Goal: Task Accomplishment & Management: Complete application form

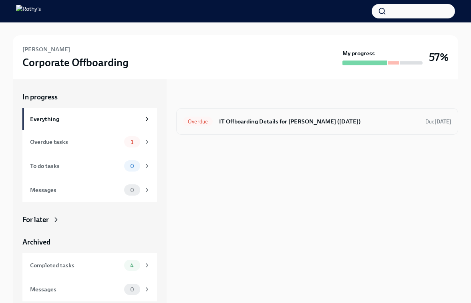
click at [273, 119] on h6 "IT Offboarding Details for [PERSON_NAME] ([DATE])" at bounding box center [319, 121] width 200 height 9
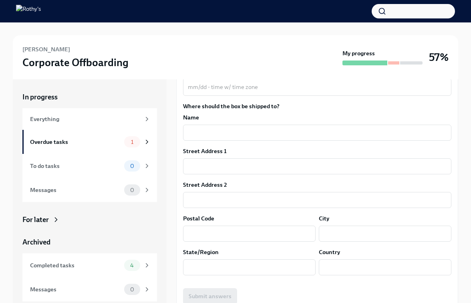
scroll to position [97, 0]
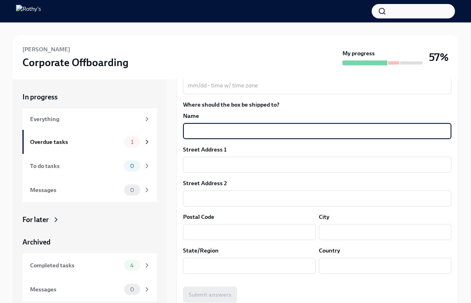
click at [227, 132] on input "text" at bounding box center [317, 131] width 268 height 16
type input "Arjun Narendran"
click at [251, 163] on input "text" at bounding box center [317, 165] width 268 height 16
paste input "2700 4th ave, 601, Seattle 98121"
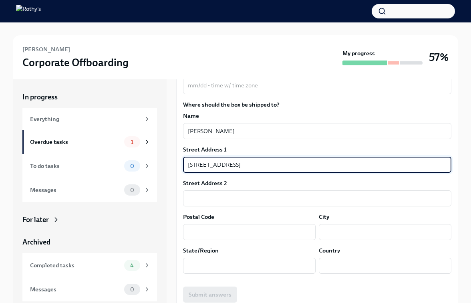
drag, startPoint x: 279, startPoint y: 167, endPoint x: 258, endPoint y: 167, distance: 20.4
click at [258, 167] on input "2700 4th ave, 601, Seattle 98121" at bounding box center [317, 165] width 268 height 16
type input "2700 4th ave, 601, Seattle"
click at [249, 234] on input "text" at bounding box center [249, 232] width 133 height 16
paste input "98121"
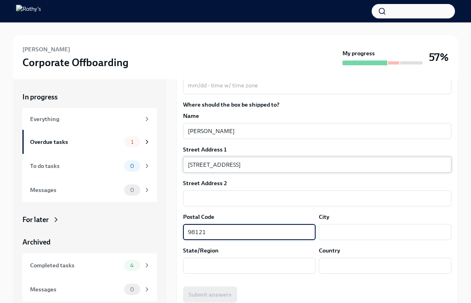
type input "98121"
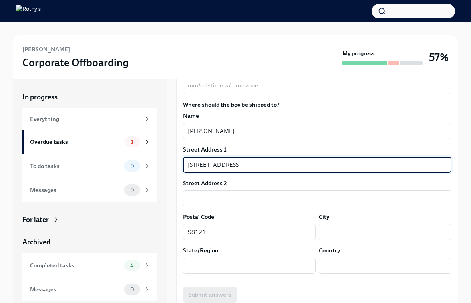
drag, startPoint x: 263, startPoint y: 160, endPoint x: 242, endPoint y: 164, distance: 21.2
click at [242, 164] on input "2700 4th ave, 601, Seattle" at bounding box center [317, 165] width 268 height 16
click at [250, 166] on input "2700 4th ave, 601, Seattle" at bounding box center [317, 165] width 268 height 16
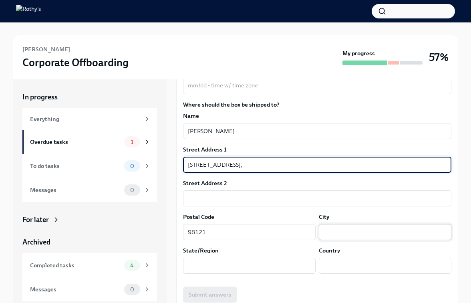
type input "2700 4th ave, 601,"
click at [347, 232] on input "text" at bounding box center [385, 232] width 133 height 16
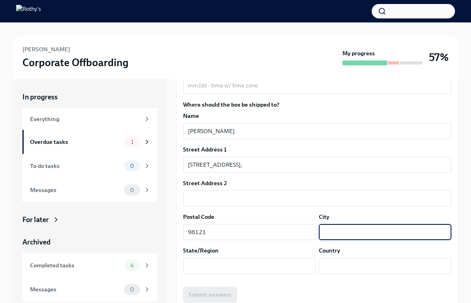
paste input "Seattle"
type input "Seattle"
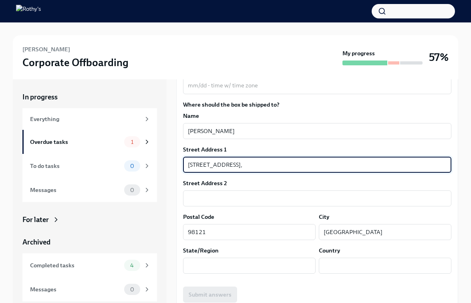
click at [240, 165] on input "2700 4th ave, 601," at bounding box center [317, 165] width 268 height 16
click at [226, 166] on input "2700 4th ave, 601" at bounding box center [317, 165] width 268 height 16
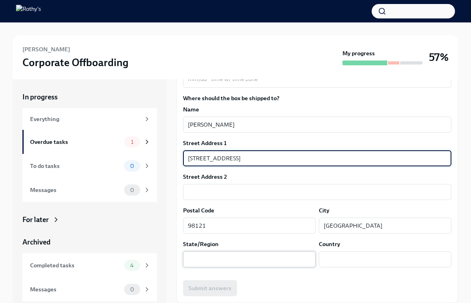
type input "2700 4th ave, #601"
click at [222, 260] on input "text" at bounding box center [249, 259] width 133 height 16
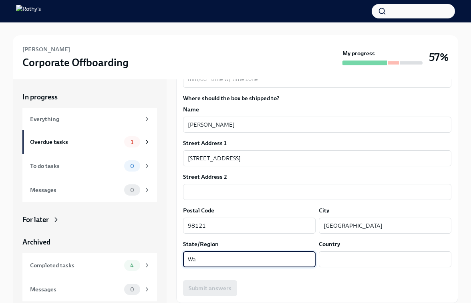
type input "W"
type input "A"
type input "WA"
click at [393, 256] on input "text" at bounding box center [385, 259] width 133 height 16
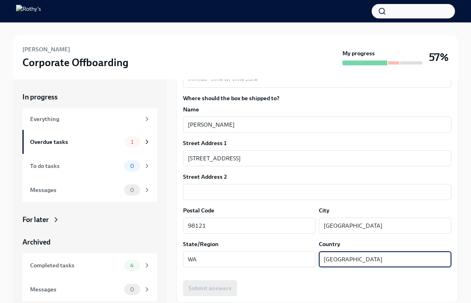
type input "USA"
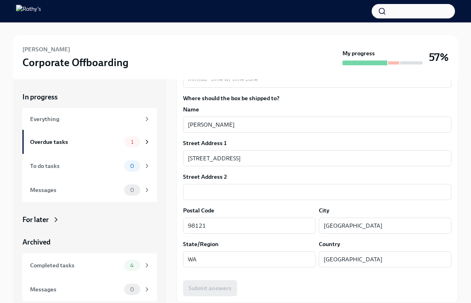
click at [261, 281] on div "Submit answers" at bounding box center [317, 288] width 268 height 16
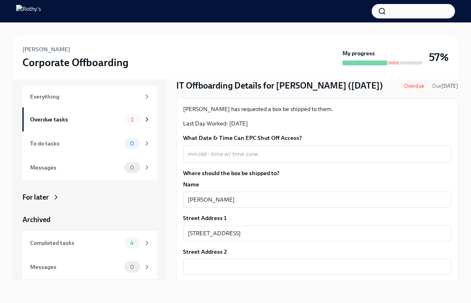
scroll to position [0, 0]
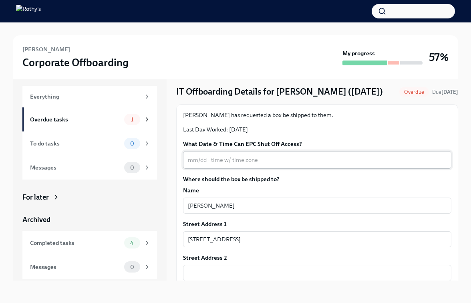
click at [267, 159] on textarea "What Date & Time Can EPC Shut Off Access?" at bounding box center [317, 160] width 259 height 10
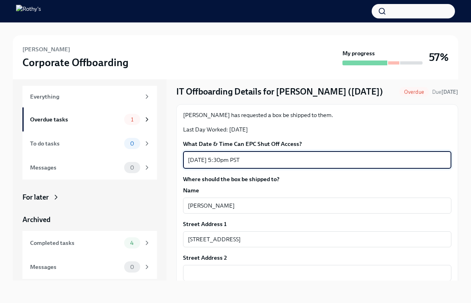
scroll to position [103, 0]
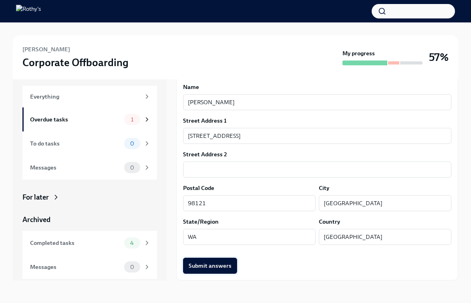
type textarea "10/13/25 at 5:30pm PST"
click at [219, 265] on span "Submit answers" at bounding box center [210, 266] width 43 height 8
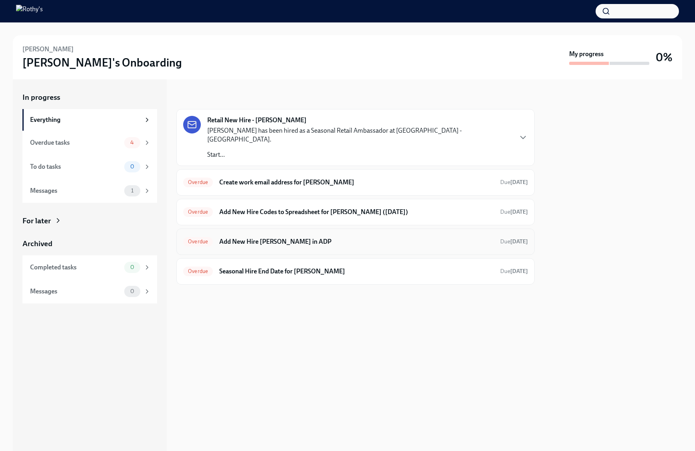
click at [286, 237] on h6 "Add New Hire [PERSON_NAME] in ADP" at bounding box center [356, 241] width 274 height 9
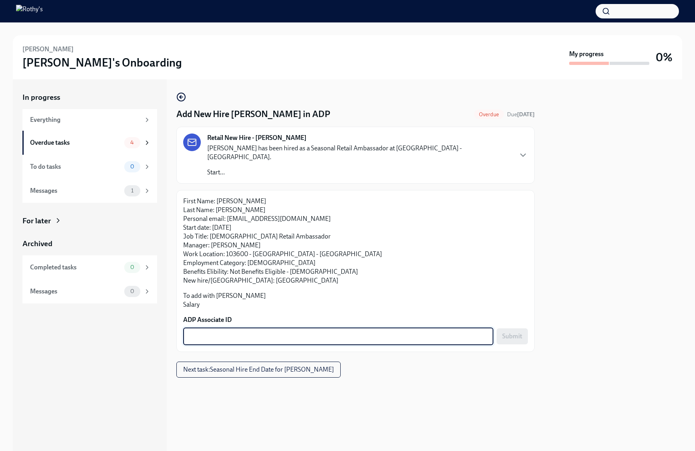
click at [249, 331] on textarea "ADP Associate ID" at bounding box center [338, 336] width 300 height 10
paste textarea "LTGVPSW9H"
type textarea "LTGVPSW9H"
click at [508, 332] on span "Submit" at bounding box center [512, 336] width 20 height 8
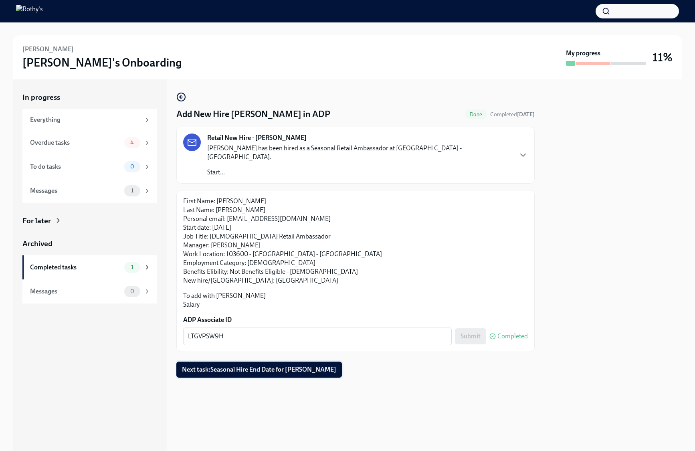
click at [277, 365] on span "Next task : Seasonal Hire End Date for Taicha Collado Guerrero" at bounding box center [259, 369] width 154 height 8
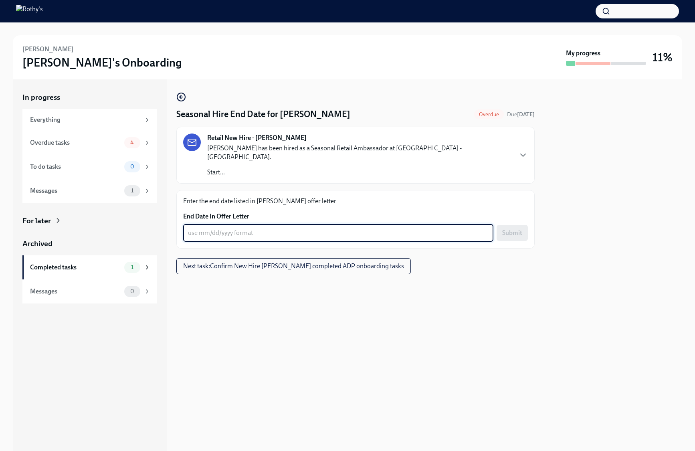
click at [249, 228] on textarea "End Date In Offer Letter" at bounding box center [338, 233] width 300 height 10
type textarea "01/12/2026"
click at [510, 214] on form "End Date In Offer Letter 01/12/2026 x ​ Submit" at bounding box center [355, 227] width 345 height 30
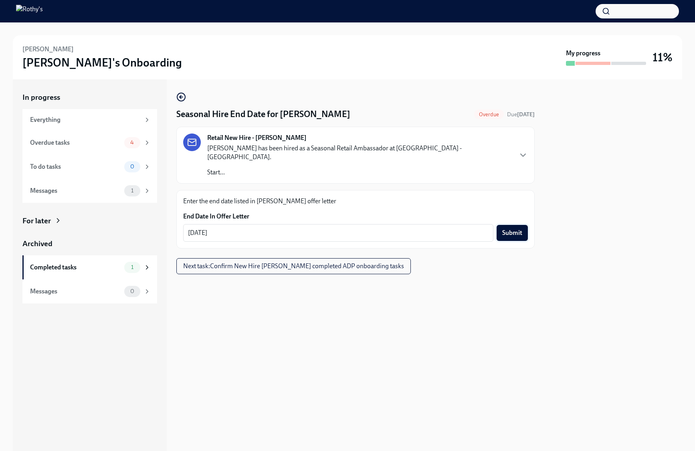
click at [510, 229] on span "Submit" at bounding box center [512, 233] width 20 height 8
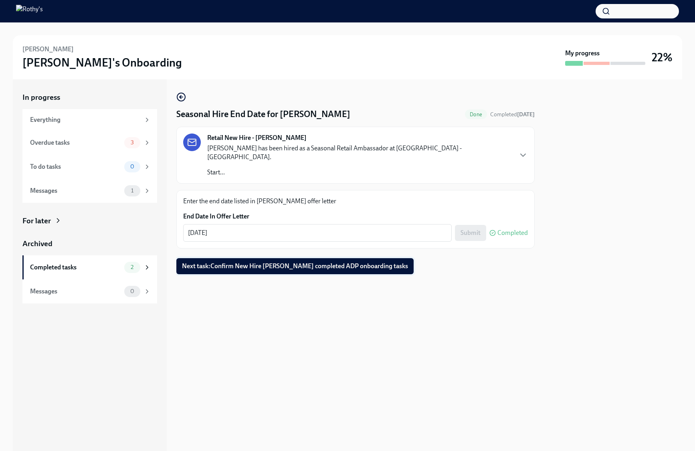
click at [369, 262] on span "Next task : Confirm New Hire Taicha Collado Guerrero completed ADP onboarding t…" at bounding box center [295, 266] width 226 height 8
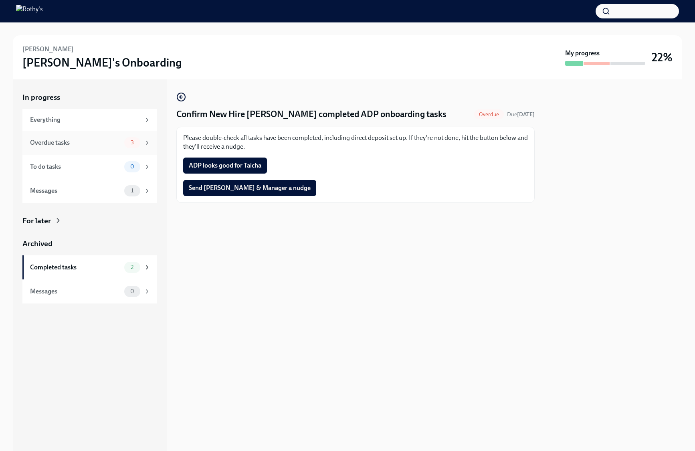
click at [99, 147] on div "Overdue tasks 3" at bounding box center [90, 142] width 121 height 11
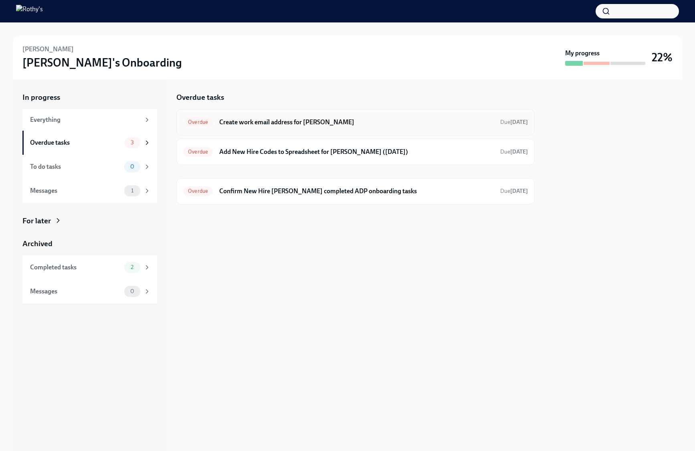
click at [264, 119] on h6 "Create work email address for Taicha Collado Guerrero" at bounding box center [356, 122] width 274 height 9
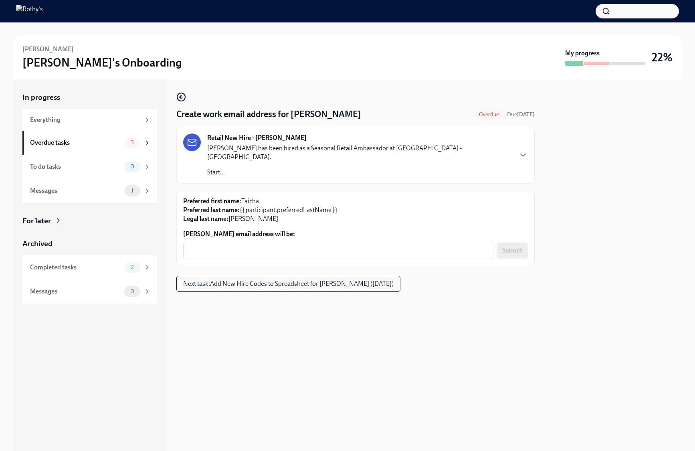
drag, startPoint x: 390, startPoint y: 114, endPoint x: 287, endPoint y: 113, distance: 103.0
click at [287, 113] on div "Create work email address for Taicha Collado Guerrero Overdue Due 14 days ago" at bounding box center [355, 114] width 358 height 12
click at [298, 112] on h4 "Create work email address for Taicha Collado Guerrero" at bounding box center [268, 114] width 185 height 12
drag, startPoint x: 292, startPoint y: 113, endPoint x: 384, endPoint y: 113, distance: 91.7
click at [361, 113] on h4 "Create work email address for Taicha Collado Guerrero" at bounding box center [268, 114] width 185 height 12
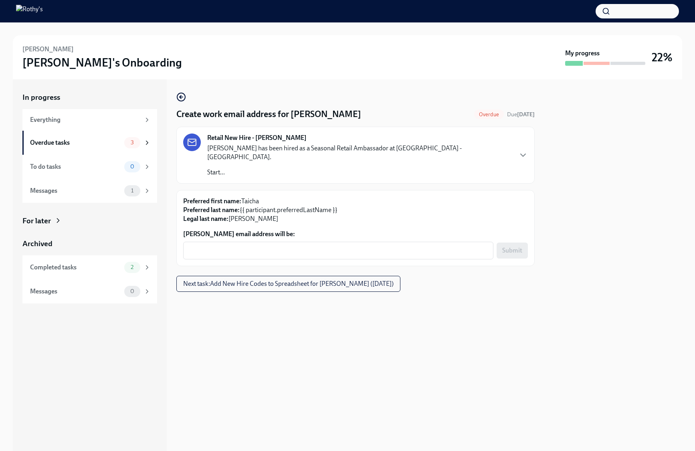
copy h4 "Taicha Collado Guerrero"
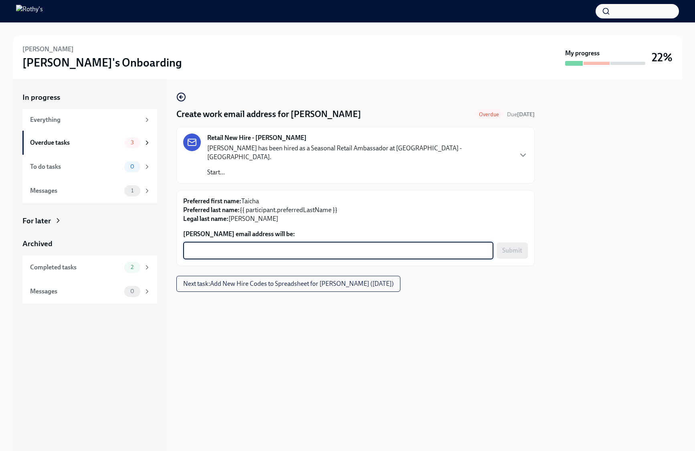
click at [307, 246] on textarea "Taicha Collado Guerrero's email address will be:" at bounding box center [338, 251] width 300 height 10
paste textarea "Taicha Collado Guerrero"
click at [231, 246] on textarea "Taicha Collado Guerrero" at bounding box center [338, 251] width 300 height 10
click at [273, 246] on textarea "TaichaColladoGuerrero" at bounding box center [338, 251] width 300 height 10
type textarea "TaichaColladoGuerrero@rothys.com"
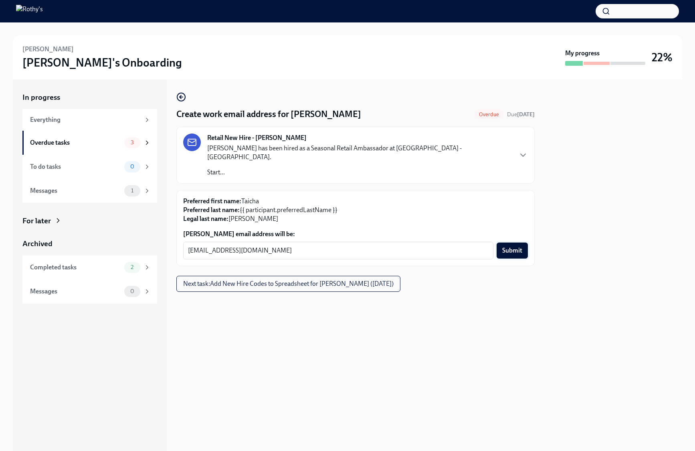
click at [506, 246] on button "Submit" at bounding box center [511, 250] width 31 height 16
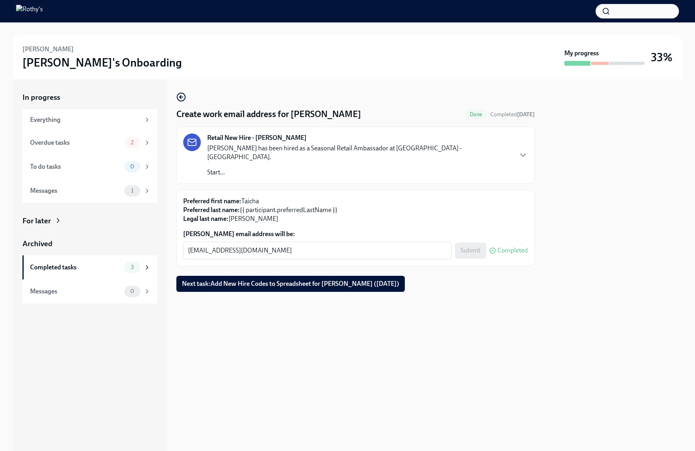
click at [87, 149] on div "Overdue tasks 2" at bounding box center [89, 143] width 135 height 24
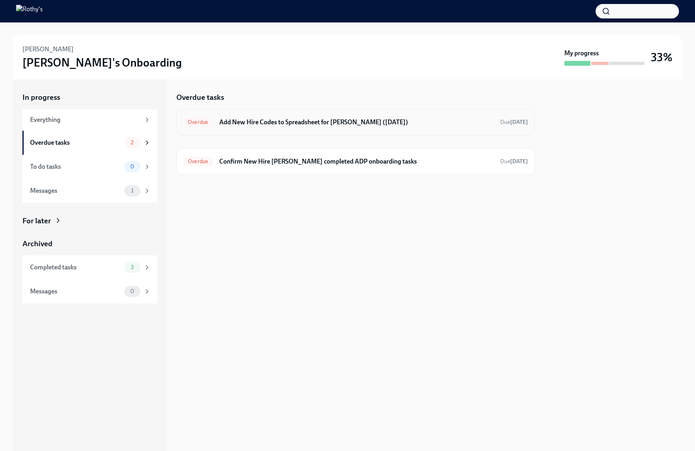
click at [256, 117] on div "Overdue Add New Hire Codes to Spreadsheet for Taicha Collado Guerrero (10/14/20…" at bounding box center [355, 122] width 345 height 13
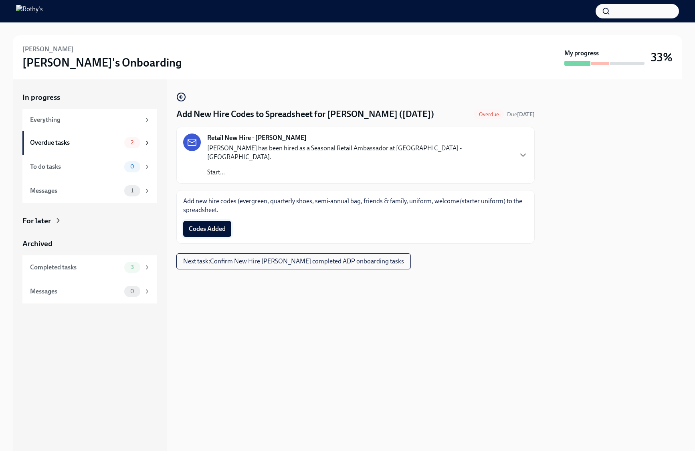
click at [212, 232] on span "Codes Added" at bounding box center [207, 229] width 37 height 8
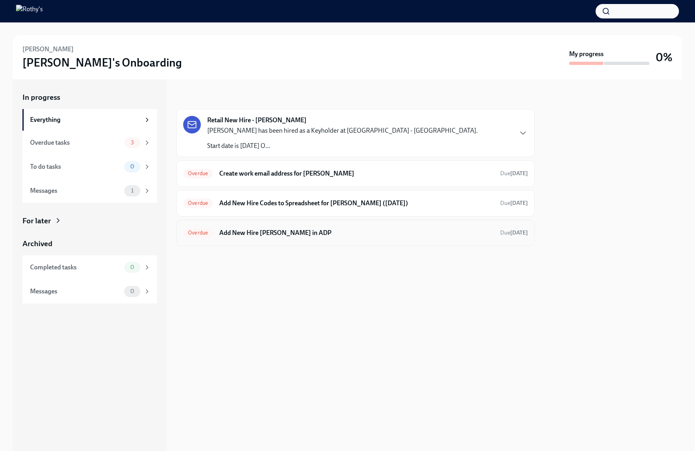
click at [348, 232] on h6 "Add New Hire Linda Sanchez in ADP" at bounding box center [356, 232] width 274 height 9
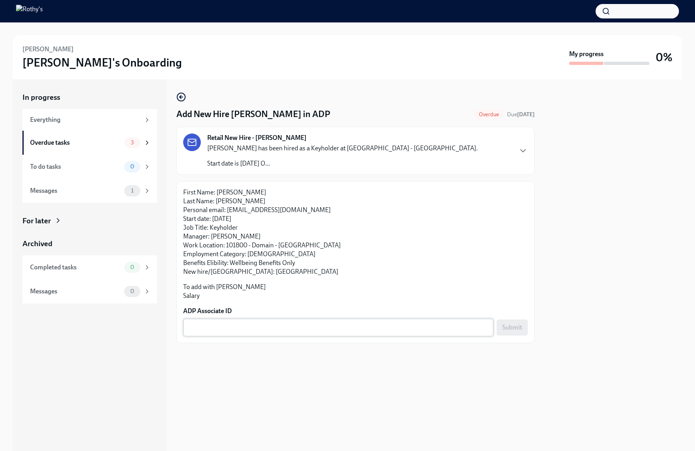
click at [332, 324] on textarea "ADP Associate ID" at bounding box center [338, 327] width 300 height 10
paste textarea "C9XJRAM1Z"
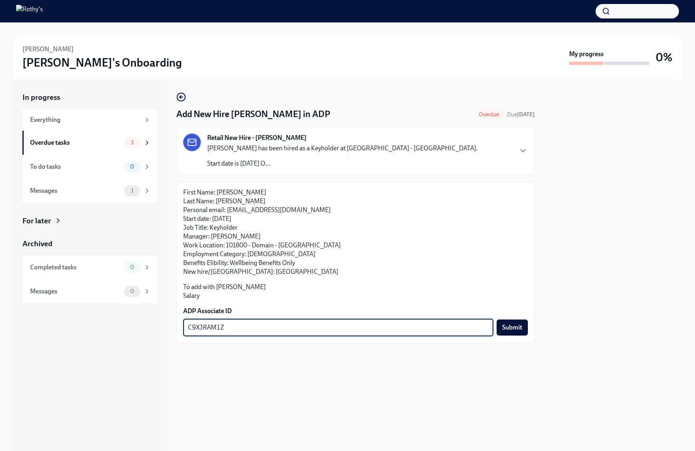
type textarea "C9XJRAM1Z"
click at [511, 326] on span "Submit" at bounding box center [512, 327] width 20 height 8
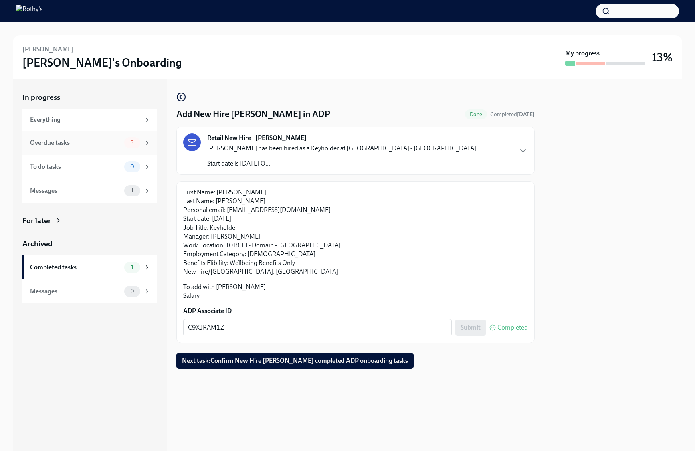
click at [107, 144] on div "Overdue tasks" at bounding box center [75, 142] width 91 height 9
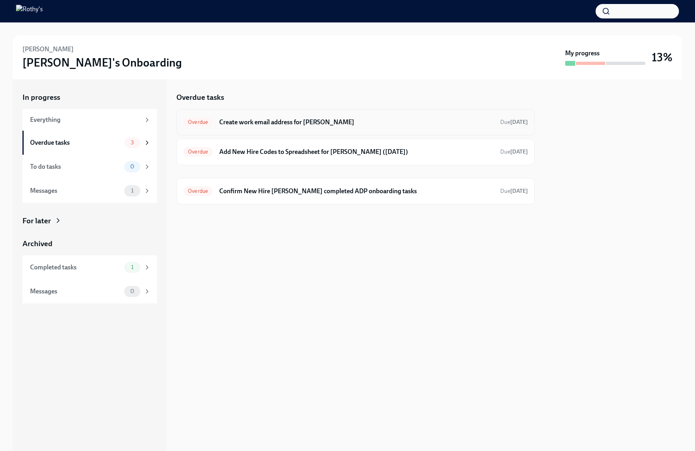
click at [282, 127] on div "Overdue Create work email address for Linda Sanchez Due 14 days ago" at bounding box center [355, 122] width 345 height 13
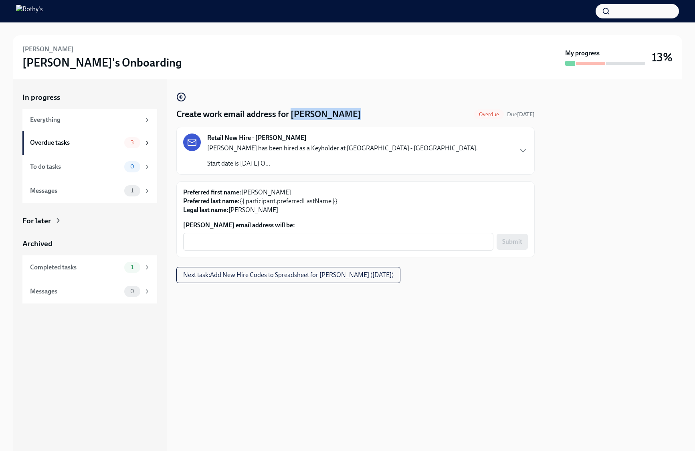
drag, startPoint x: 349, startPoint y: 116, endPoint x: 292, endPoint y: 115, distance: 56.9
click at [292, 115] on div "Create work email address for Linda Sanchez Overdue Due 14 days ago" at bounding box center [355, 114] width 358 height 12
copy h4 "Linda Sanchez"
click at [272, 237] on textarea "Linda Sanchez's email address will be:" at bounding box center [338, 242] width 300 height 10
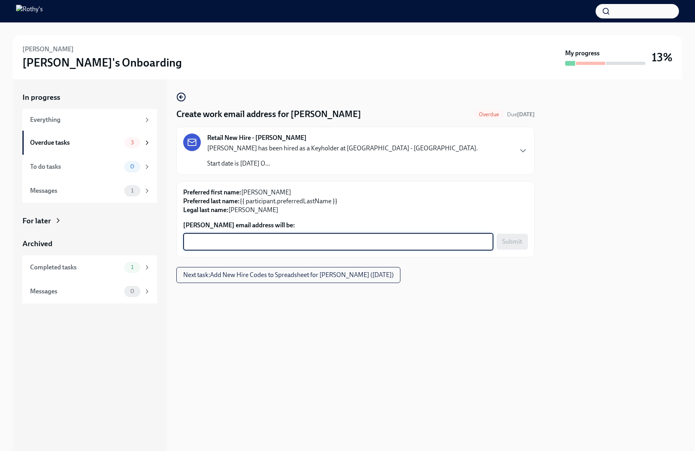
paste textarea "Linda Sanchez"
click at [206, 242] on textarea "Linda Sanchez" at bounding box center [338, 242] width 300 height 10
click at [242, 240] on textarea "LindaSanchez" at bounding box center [338, 242] width 300 height 10
type textarea "LindaSanchez@rothys.com"
click at [516, 241] on span "Submit" at bounding box center [512, 242] width 20 height 8
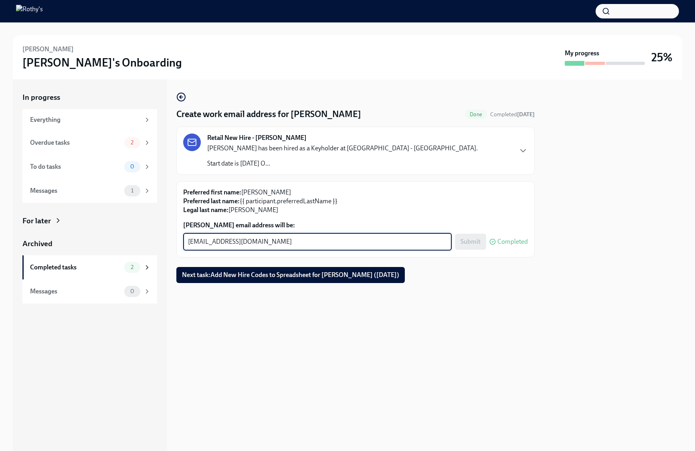
drag, startPoint x: 314, startPoint y: 245, endPoint x: 180, endPoint y: 244, distance: 133.8
click at [180, 244] on div "Preferred first name: Linda Preferred last name: {{ participant.preferredLastNa…" at bounding box center [355, 219] width 358 height 76
click at [103, 139] on div "Overdue tasks" at bounding box center [75, 142] width 91 height 9
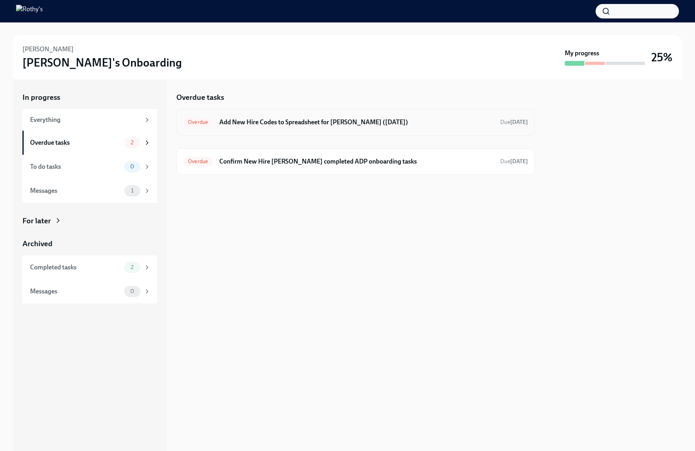
click at [288, 116] on div "Overdue Add New Hire Codes to Spreadsheet for Linda Sanchez (10/14/2025) Due 2 …" at bounding box center [355, 122] width 345 height 13
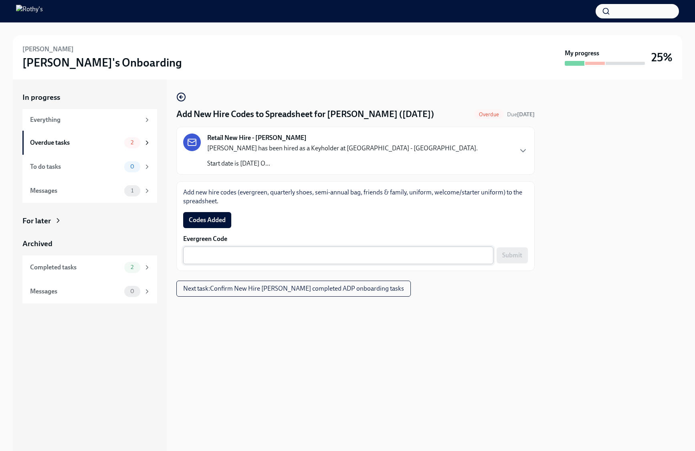
click at [444, 260] on div "x ​" at bounding box center [338, 255] width 310 height 18
paste textarea "E-FF-NWS4TF"
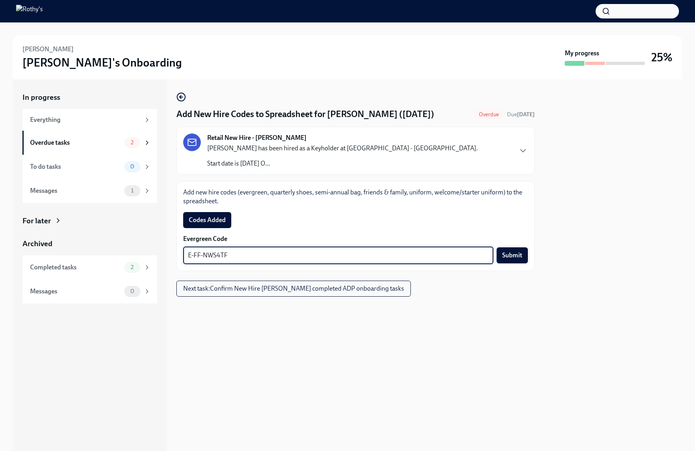
type textarea "E-FF-NWS4TF"
click at [520, 250] on button "Submit" at bounding box center [511, 255] width 31 height 16
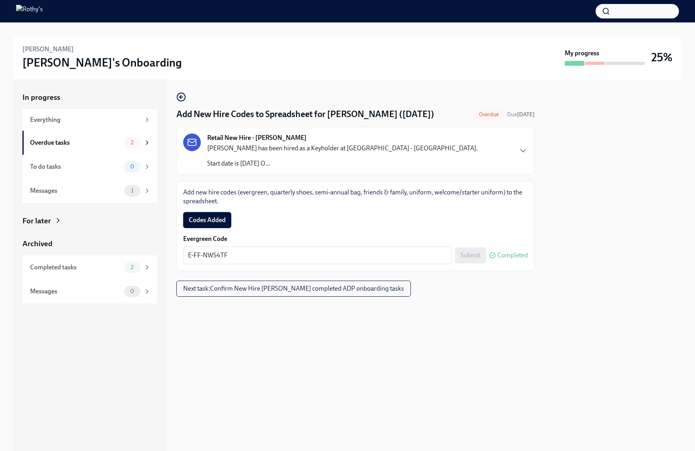
click at [228, 218] on button "Codes Added" at bounding box center [207, 220] width 48 height 16
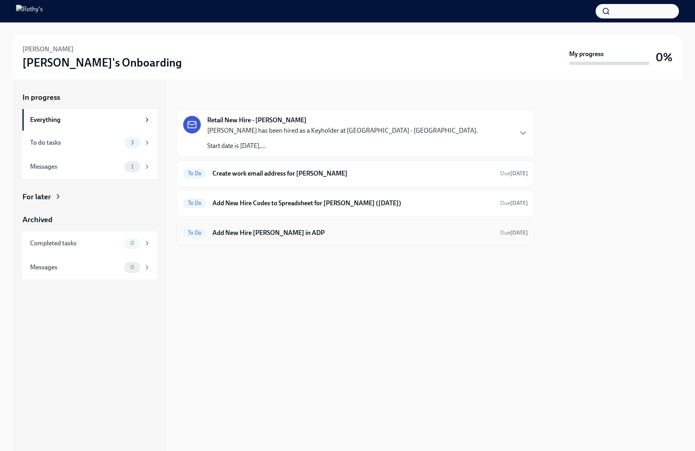
click at [257, 230] on h6 "Add New Hire Erin Barclay in ADP" at bounding box center [352, 232] width 281 height 9
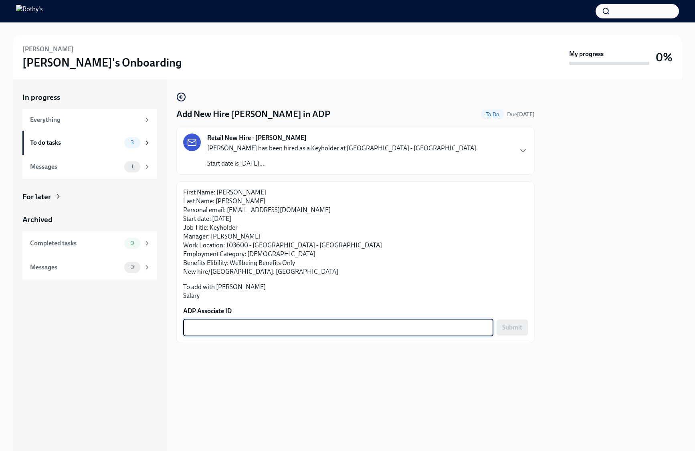
click at [330, 326] on textarea "ADP Associate ID" at bounding box center [338, 327] width 300 height 10
paste textarea "X08GM4MX9"
type textarea "X08GM4MX9"
click at [568, 279] on div at bounding box center [613, 264] width 138 height 371
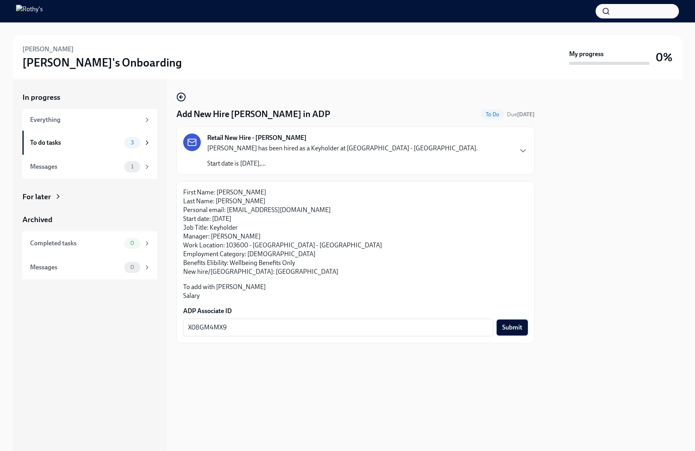
click at [515, 326] on span "Submit" at bounding box center [512, 327] width 20 height 8
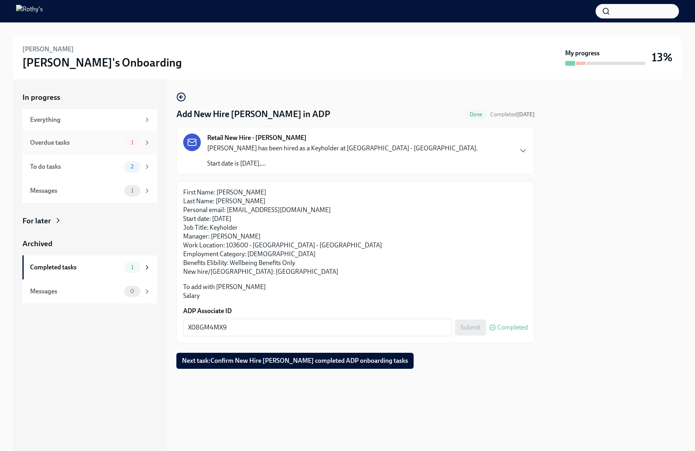
click at [99, 143] on div "Overdue tasks" at bounding box center [75, 142] width 91 height 9
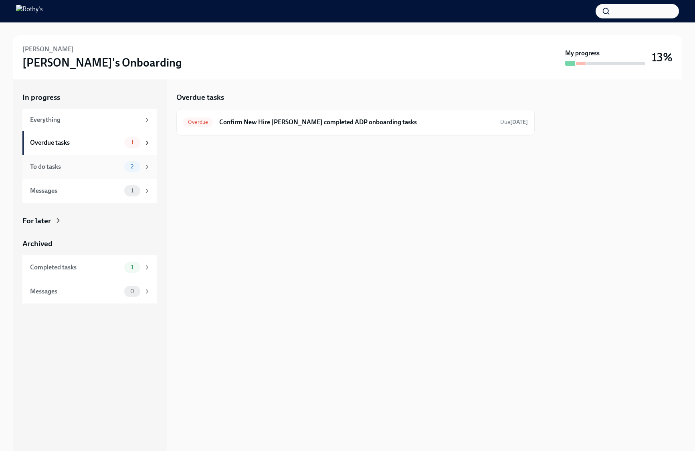
click at [82, 163] on div "To do tasks" at bounding box center [75, 166] width 91 height 9
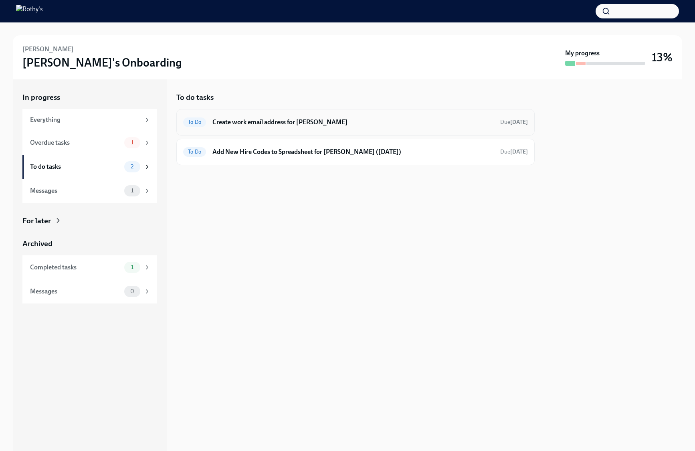
click at [233, 130] on div "To Do Create work email address for Erin Barclay Due 11 days ago" at bounding box center [355, 122] width 358 height 26
click at [262, 122] on h6 "Create work email address for Erin Barclay" at bounding box center [352, 122] width 281 height 9
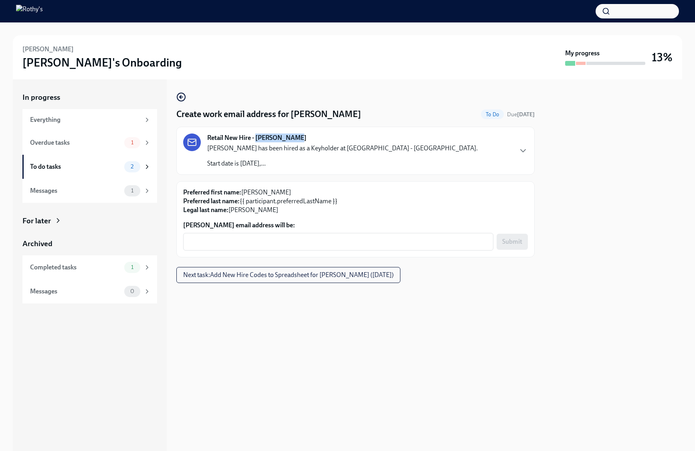
drag, startPoint x: 291, startPoint y: 139, endPoint x: 256, endPoint y: 139, distance: 35.3
click at [256, 139] on div "Retail New Hire - Erin Barclay Erin Barclay has been hired as a Keyholder at Le…" at bounding box center [342, 150] width 270 height 34
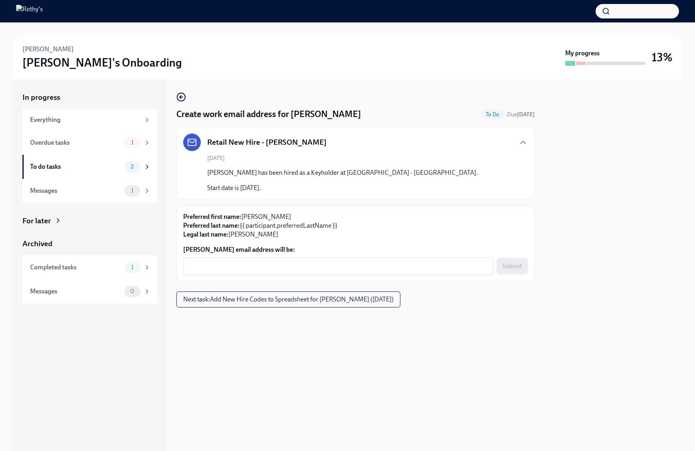
copy strong "Erin Barclay"
click at [253, 267] on textarea "Erin Barclay's email address will be:" at bounding box center [338, 266] width 300 height 10
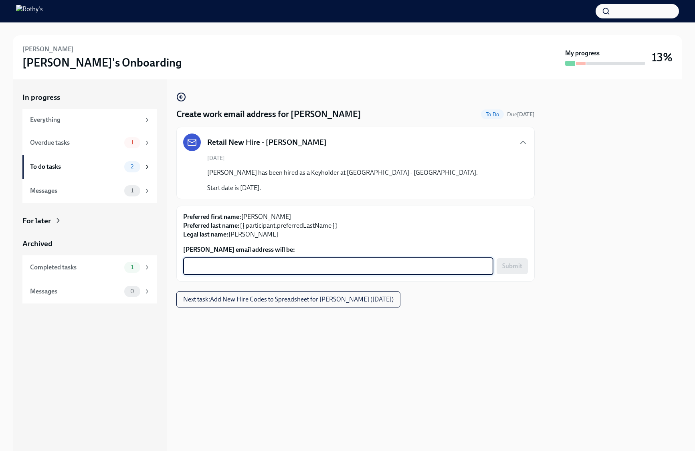
paste textarea "001332"
drag, startPoint x: 213, startPoint y: 266, endPoint x: 186, endPoint y: 263, distance: 27.5
click at [186, 265] on div "001332 x ​" at bounding box center [338, 266] width 310 height 18
type textarea "erinbarclay@rothys.com"
click at [525, 269] on button "Submit" at bounding box center [511, 266] width 31 height 16
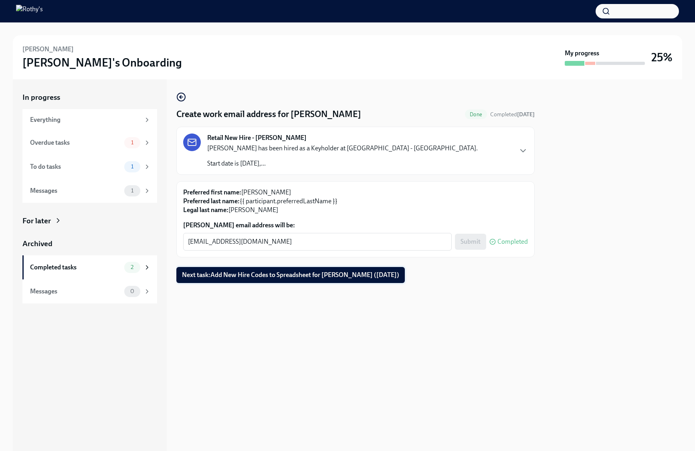
click at [348, 276] on span "Next task : Add New Hire Codes to Spreadsheet for Erin Barclay (10/17/2025)" at bounding box center [290, 275] width 217 height 8
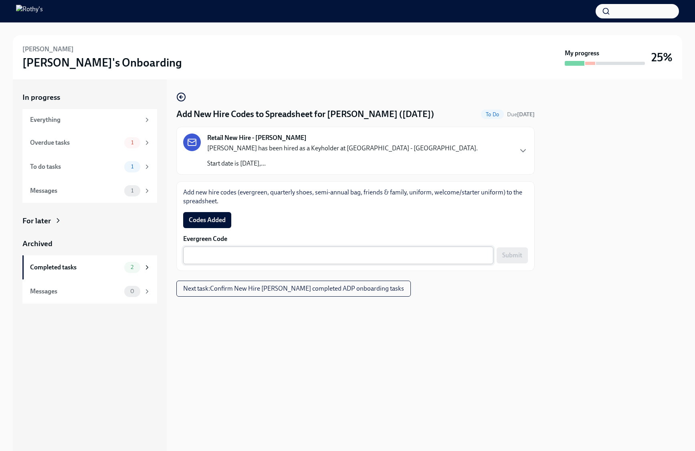
click at [461, 250] on textarea "Evergreen Code" at bounding box center [338, 255] width 300 height 10
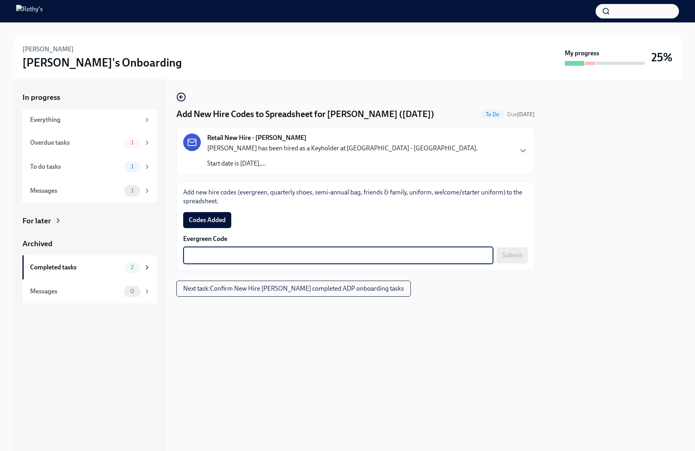
paste textarea "E-FF-QQ26Z8"
type textarea "E-FF-QQ26Z8"
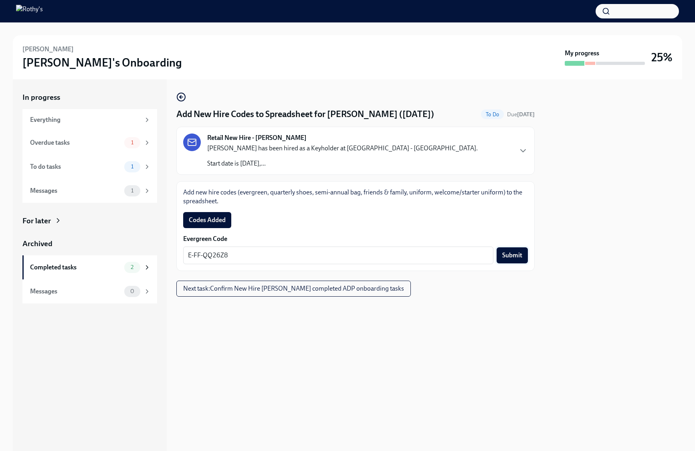
click at [514, 254] on span "Submit" at bounding box center [512, 255] width 20 height 8
click at [205, 215] on button "Codes Added" at bounding box center [207, 220] width 48 height 16
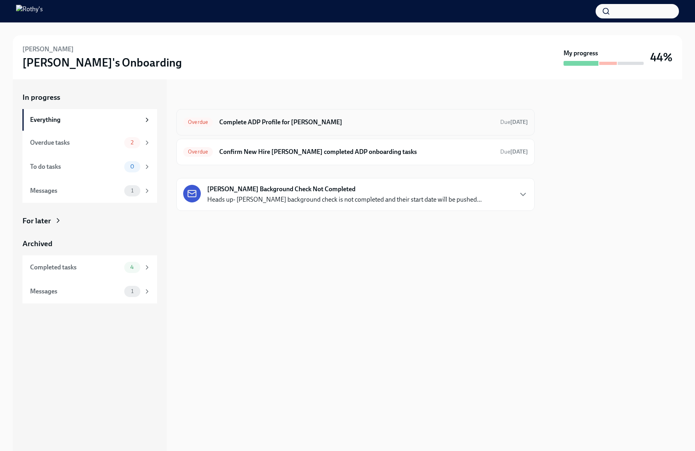
click at [242, 120] on h6 "Complete ADP Profile for [PERSON_NAME]" at bounding box center [356, 122] width 274 height 9
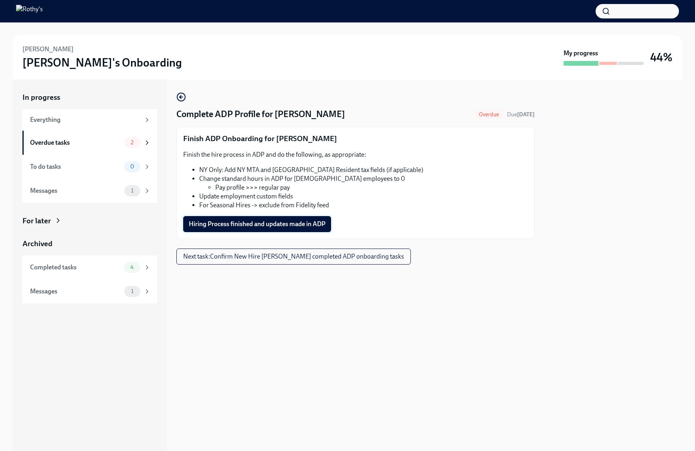
click at [237, 224] on span "Hiring Process finished and updates made in ADP" at bounding box center [257, 224] width 137 height 8
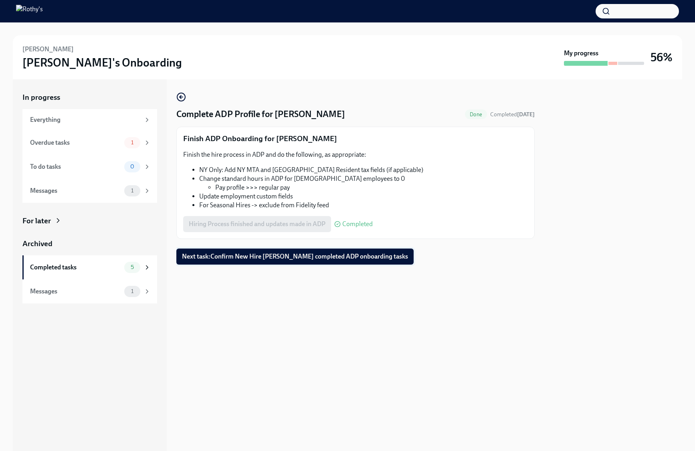
click at [395, 258] on span "Next task : Confirm New Hire [PERSON_NAME] completed ADP onboarding tasks" at bounding box center [295, 256] width 226 height 8
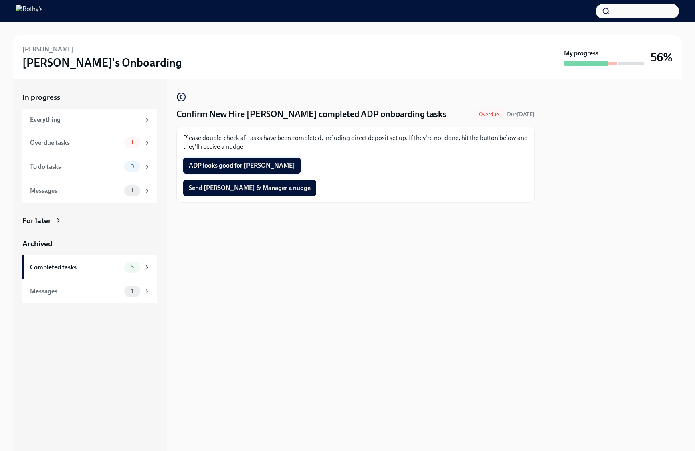
click at [246, 169] on span "ADP looks good for [PERSON_NAME]" at bounding box center [242, 165] width 106 height 8
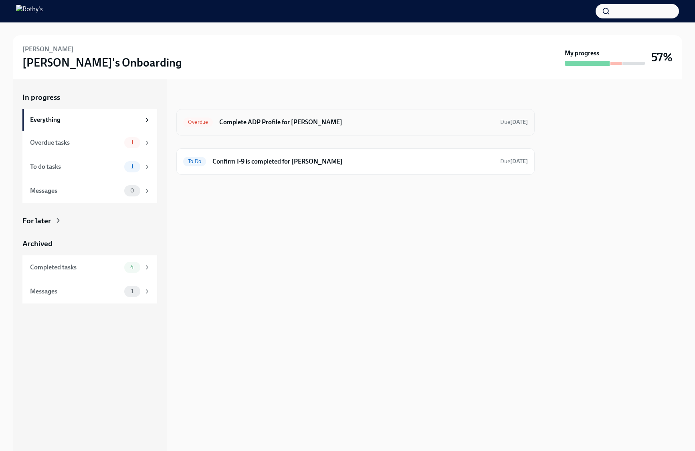
click at [392, 121] on h6 "Complete ADP Profile for Allie Urbanski" at bounding box center [356, 122] width 274 height 9
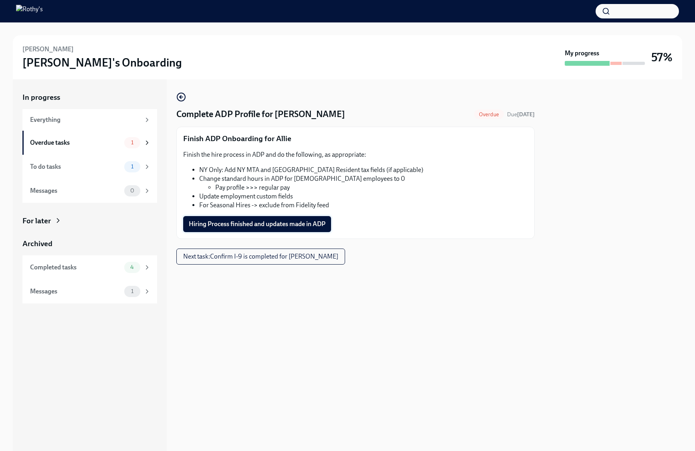
click at [311, 220] on span "Hiring Process finished and updates made in ADP" at bounding box center [257, 224] width 137 height 8
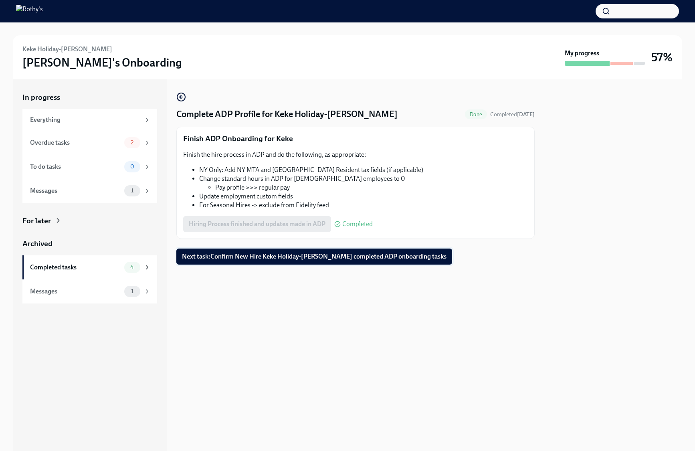
click at [209, 257] on span "Next task : Confirm New Hire Keke Holiday-Reese completed ADP onboarding tasks" at bounding box center [314, 256] width 264 height 8
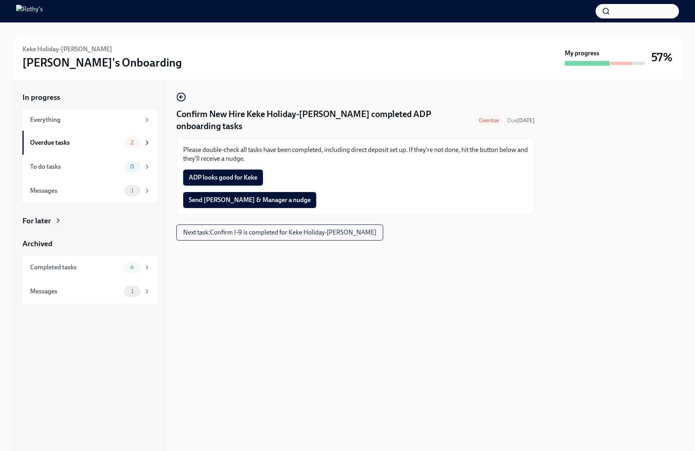
click at [216, 169] on button "ADP looks good for Keke" at bounding box center [223, 177] width 80 height 16
